Goal: Find specific page/section: Find specific page/section

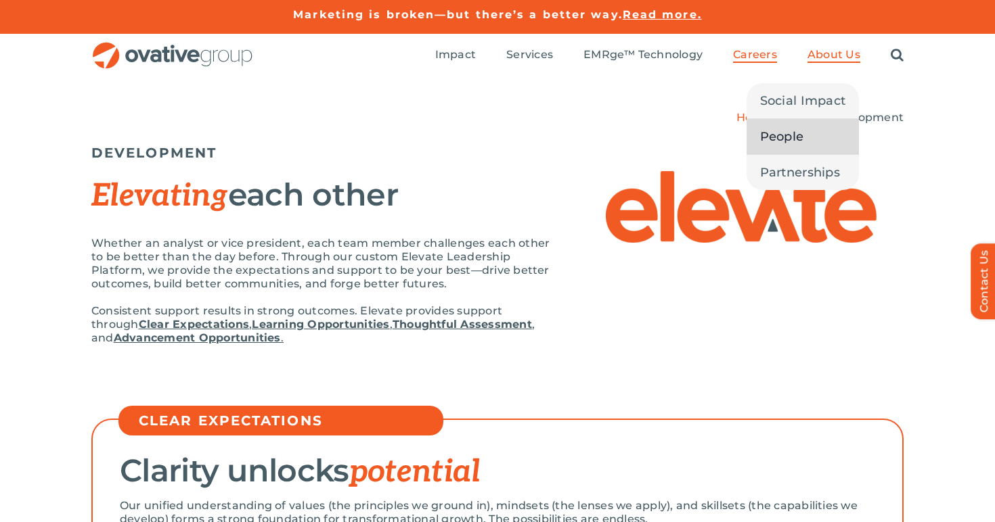
click at [804, 130] on span "People" at bounding box center [782, 136] width 44 height 19
click at [792, 135] on span "People" at bounding box center [782, 136] width 44 height 19
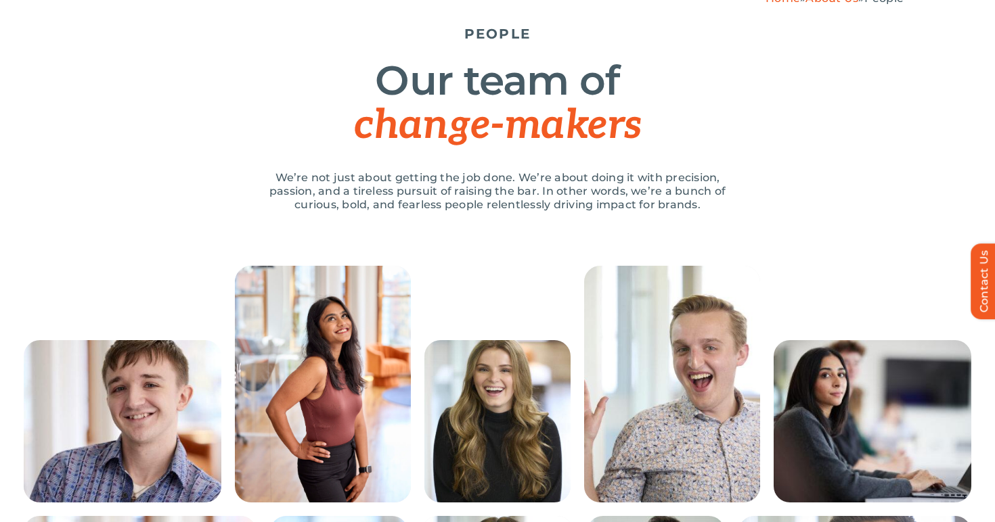
scroll to position [253, 0]
